Goal: Use online tool/utility: Utilize a website feature to perform a specific function

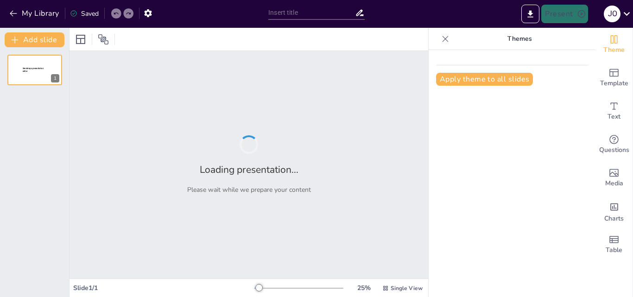
type input "ANÁLISIS Y GESTIÓN DE DOCUMENTACIÓN EN MATERIA CIVIL, MERCANTIL Y LABORAL EN EL"
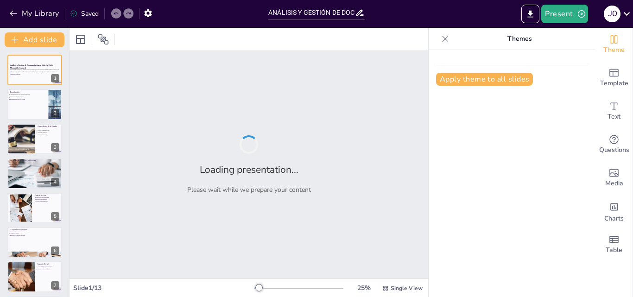
checkbox input "true"
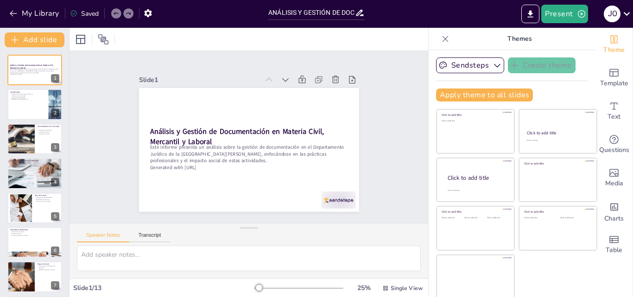
scroll to position [2, 0]
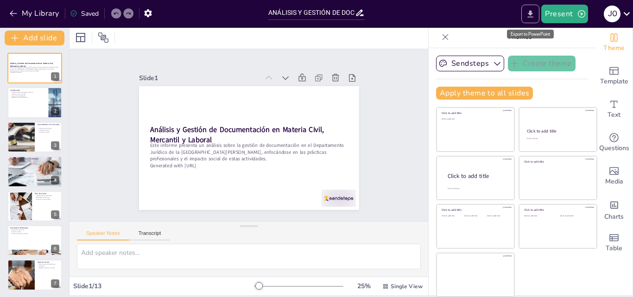
click at [530, 14] on icon "Export to PowerPoint" at bounding box center [531, 13] width 6 height 7
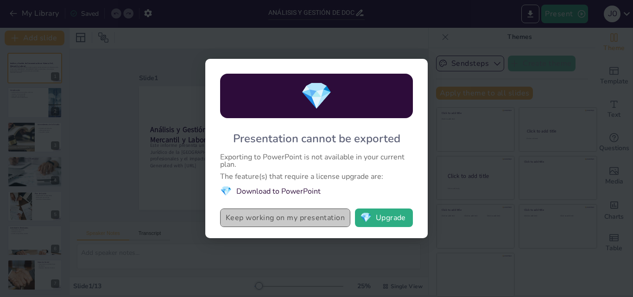
click at [307, 215] on button "Keep working on my presentation" at bounding box center [285, 217] width 130 height 19
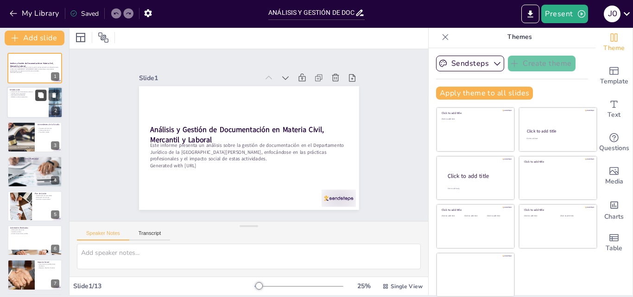
checkbox input "true"
click at [38, 96] on icon at bounding box center [41, 95] width 6 height 6
type textarea "La práctica en un entorno real es fundamental para el desarrollo profesional de…"
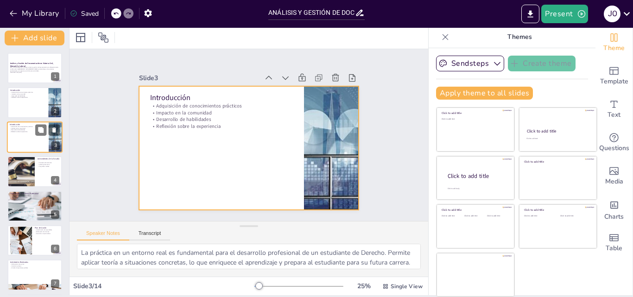
click at [28, 142] on div at bounding box center [35, 137] width 56 height 32
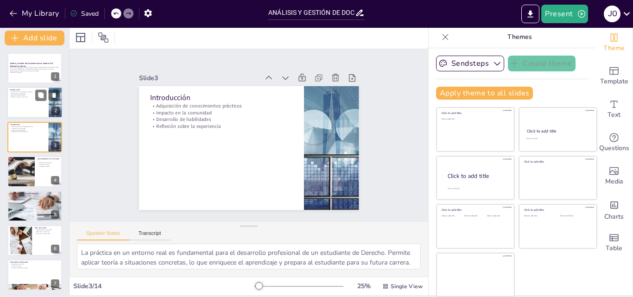
click at [22, 97] on p "Reflexión sobre la experiencia" at bounding box center [28, 97] width 36 height 2
click at [24, 135] on div at bounding box center [35, 137] width 56 height 32
checkbox input "true"
click at [23, 167] on div at bounding box center [21, 172] width 56 height 32
type textarea "La administración municipal juega un papel crucial en la implementación de polí…"
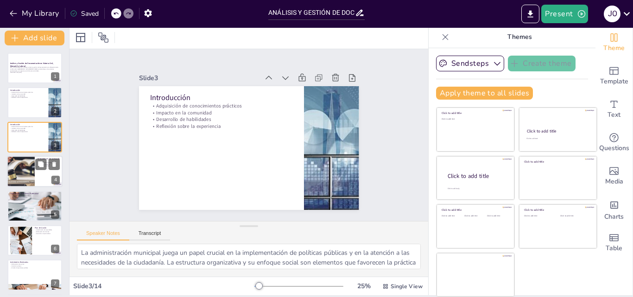
scroll to position [1, 0]
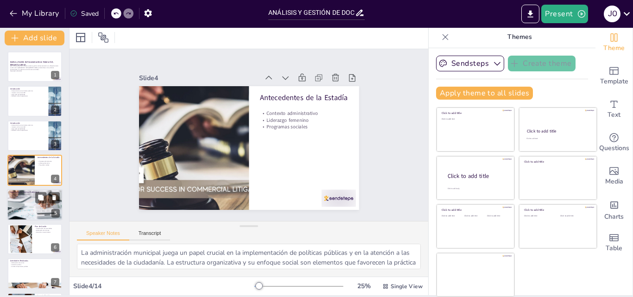
checkbox input "true"
click at [19, 197] on p "Resolución de conflictos" at bounding box center [35, 197] width 50 height 2
type textarea "Comprender el entorno jurídico es esencial para cualquier abogado, ya que permi…"
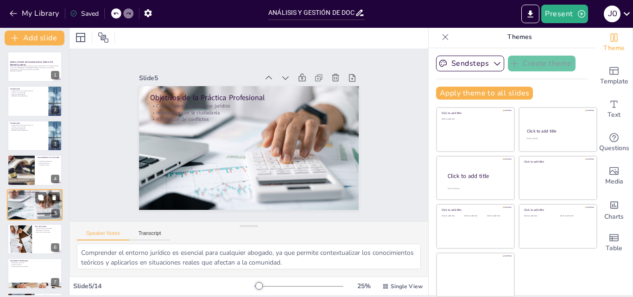
scroll to position [36, 0]
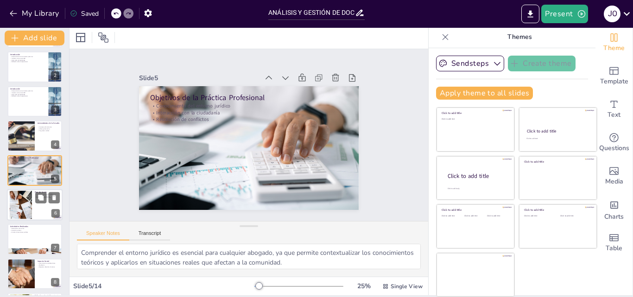
checkbox input "true"
click at [25, 202] on div at bounding box center [21, 205] width 42 height 28
type textarea "Identificar las necesidades legales de la comunidad es crucial para ofrecer un …"
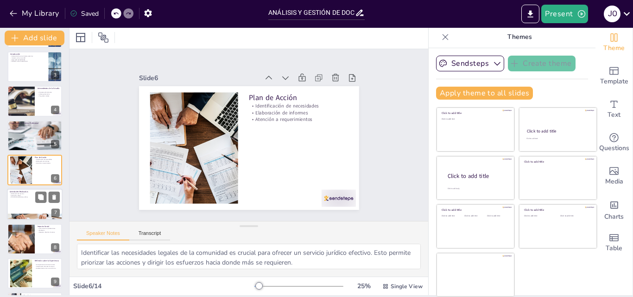
checkbox input "true"
click at [30, 204] on div at bounding box center [35, 205] width 56 height 32
type textarea "La elaboración de escritos es una habilidad fundamental para cualquier abogado,…"
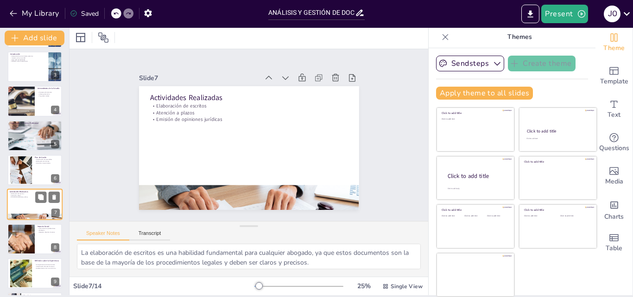
scroll to position [105, 0]
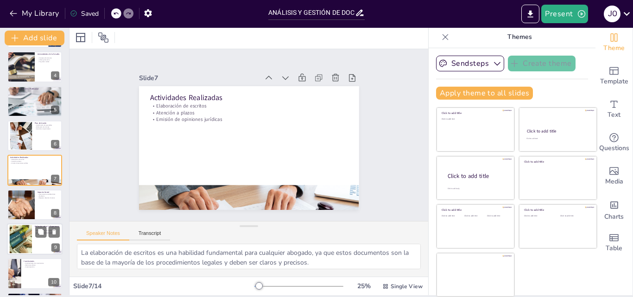
checkbox input "true"
click at [28, 228] on div at bounding box center [21, 239] width 50 height 28
type textarea "El enriquecimiento de conocimientos es esencial para el desarrollo profesional,…"
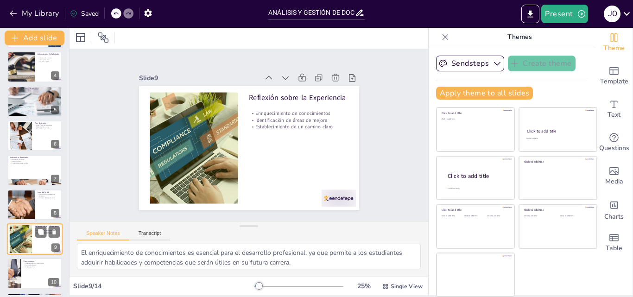
scroll to position [174, 0]
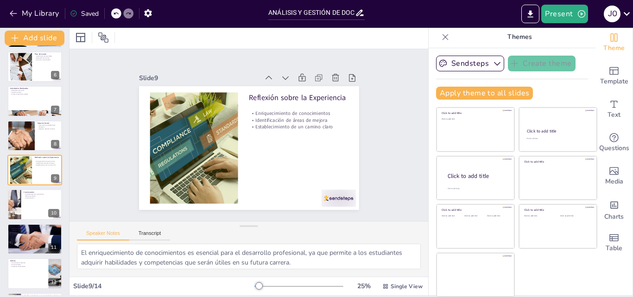
checkbox input "true"
